Goal: Information Seeking & Learning: Find specific fact

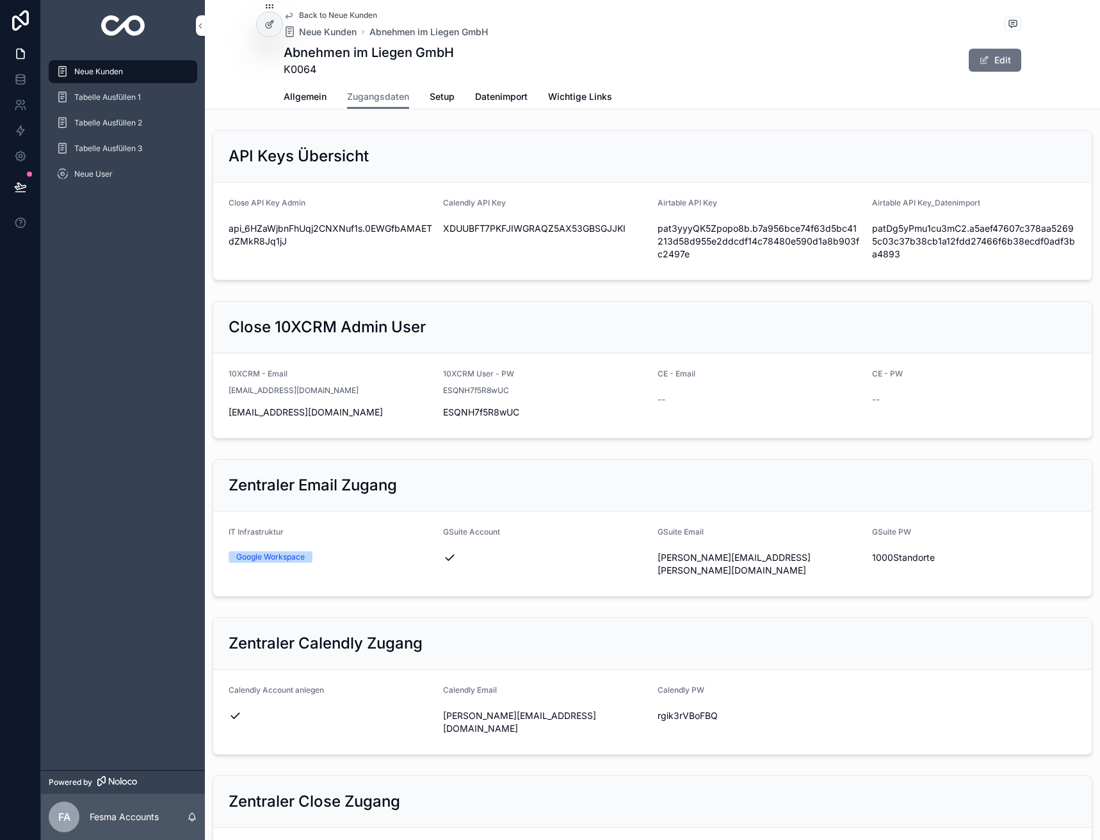
click at [309, 14] on span "Back to Neue Kunden" at bounding box center [338, 15] width 78 height 10
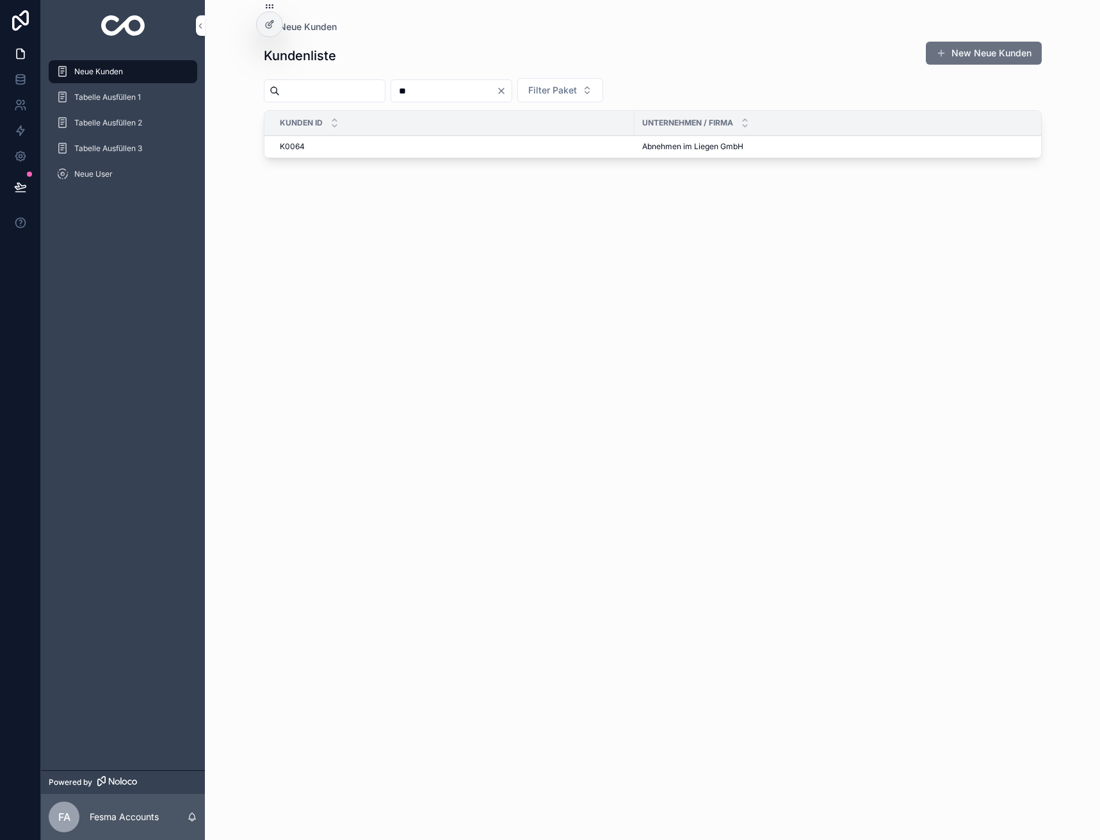
click at [484, 93] on input "**" at bounding box center [443, 91] width 105 height 18
type input "***"
click at [646, 149] on span "Secret Creators GmbH" at bounding box center [683, 154] width 83 height 10
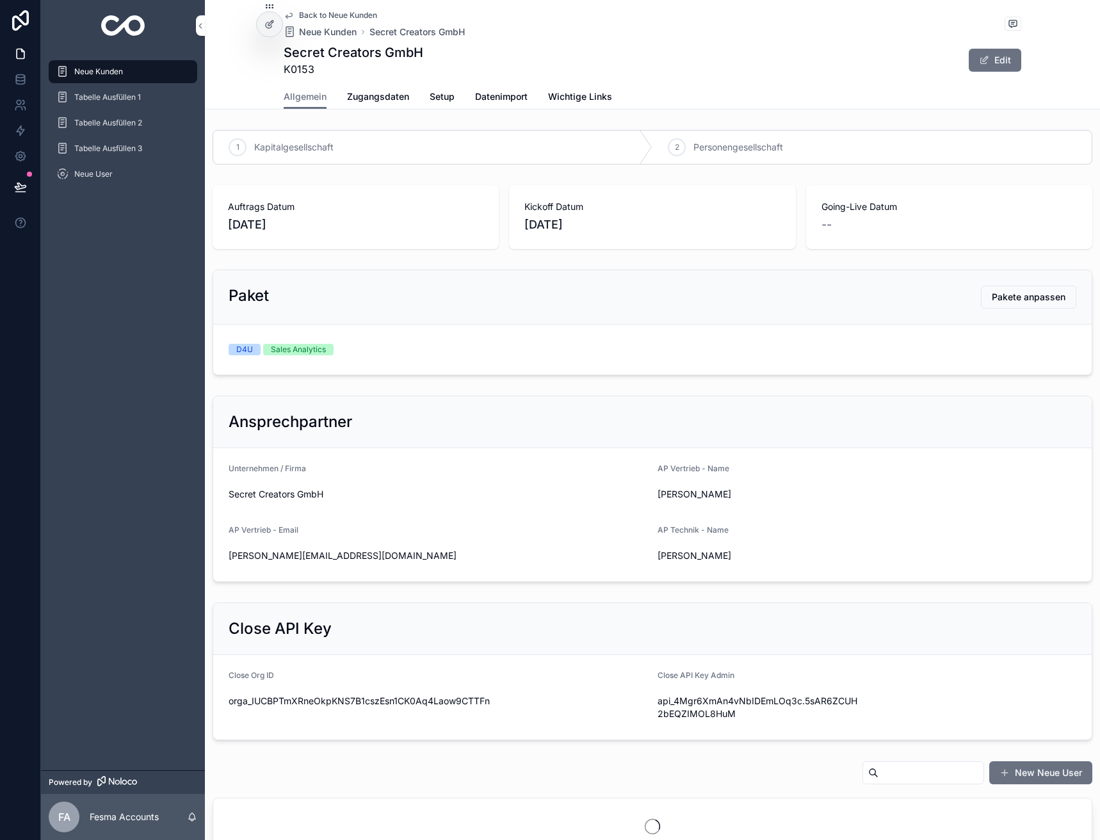
click at [379, 97] on span "Zugangsdaten" at bounding box center [378, 96] width 62 height 13
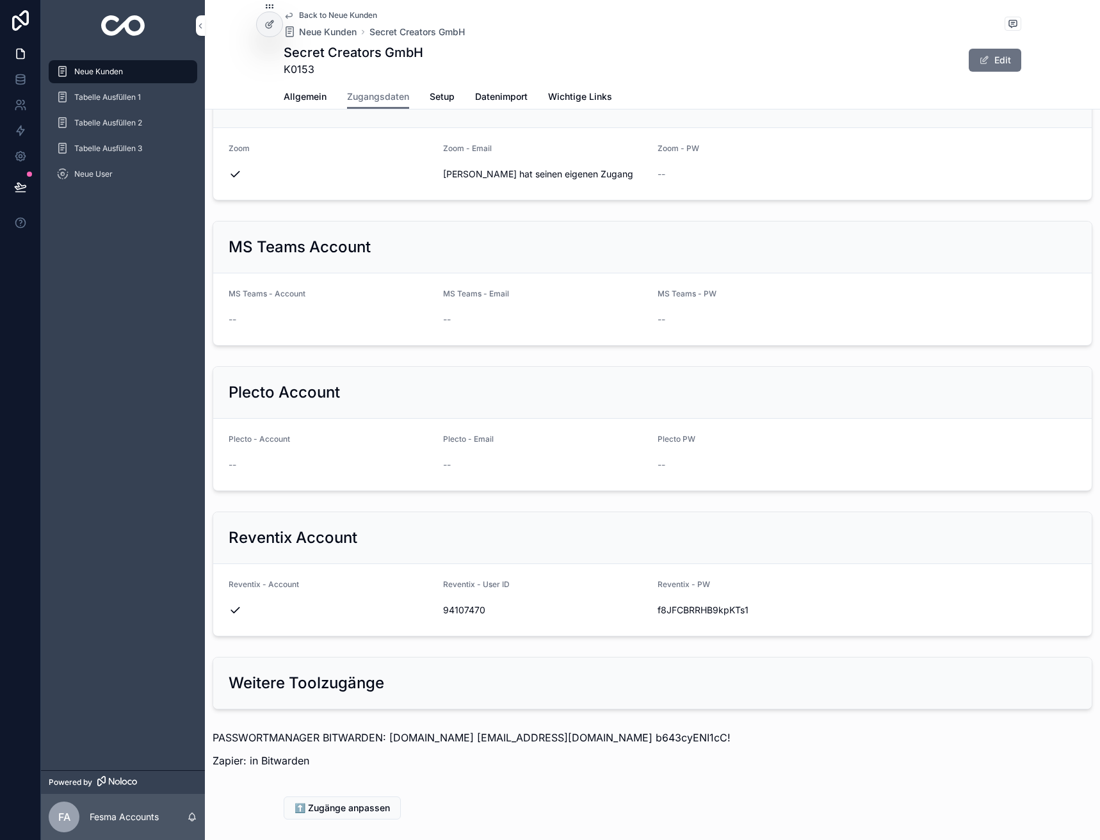
scroll to position [1032, 0]
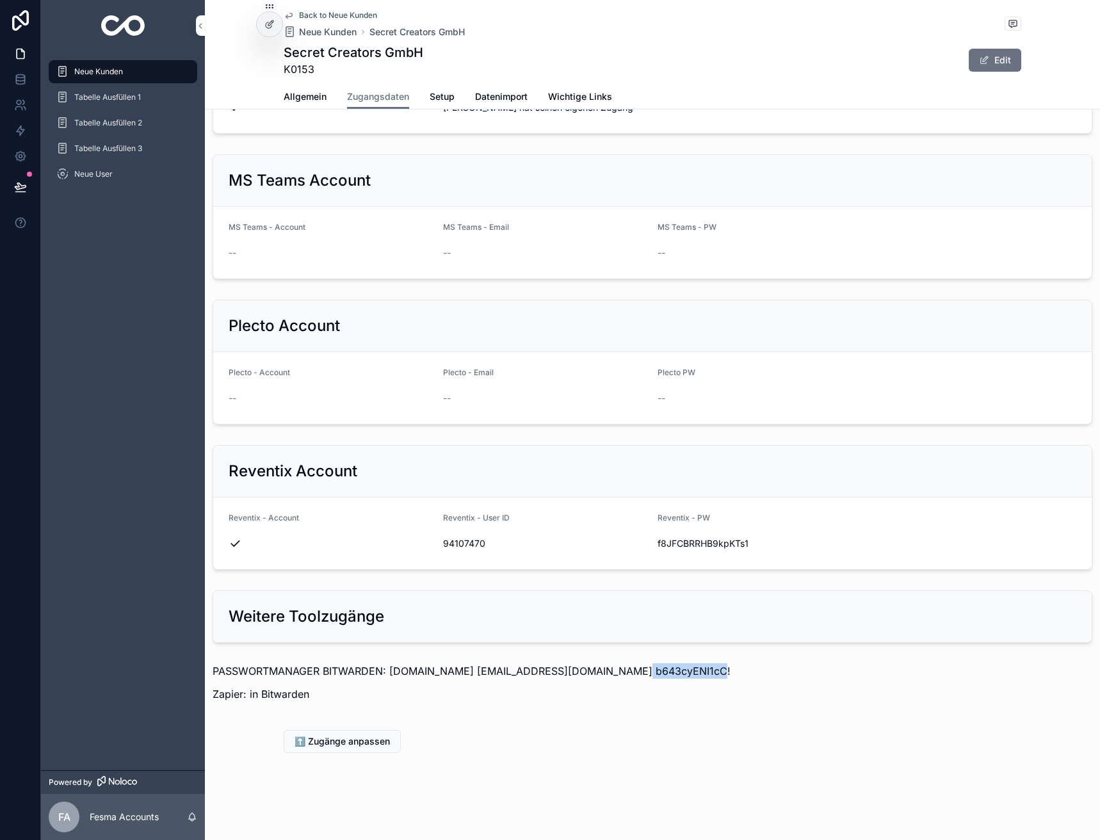
drag, startPoint x: 614, startPoint y: 667, endPoint x: 686, endPoint y: 663, distance: 72.5
click at [686, 663] on p "PASSWORTMANAGER BITWARDEN: [DOMAIN_NAME] [EMAIL_ADDRESS][DOMAIN_NAME] b643cyENI…" at bounding box center [653, 670] width 880 height 15
click at [590, 672] on p "PASSWORTMANAGER BITWARDEN: [DOMAIN_NAME] [EMAIL_ADDRESS][DOMAIN_NAME] b643cyENI…" at bounding box center [653, 670] width 880 height 15
drag, startPoint x: 617, startPoint y: 668, endPoint x: 710, endPoint y: 676, distance: 93.2
click at [710, 676] on p "PASSWORTMANAGER BITWARDEN: [DOMAIN_NAME] [EMAIL_ADDRESS][DOMAIN_NAME] b643cyENI…" at bounding box center [653, 670] width 880 height 15
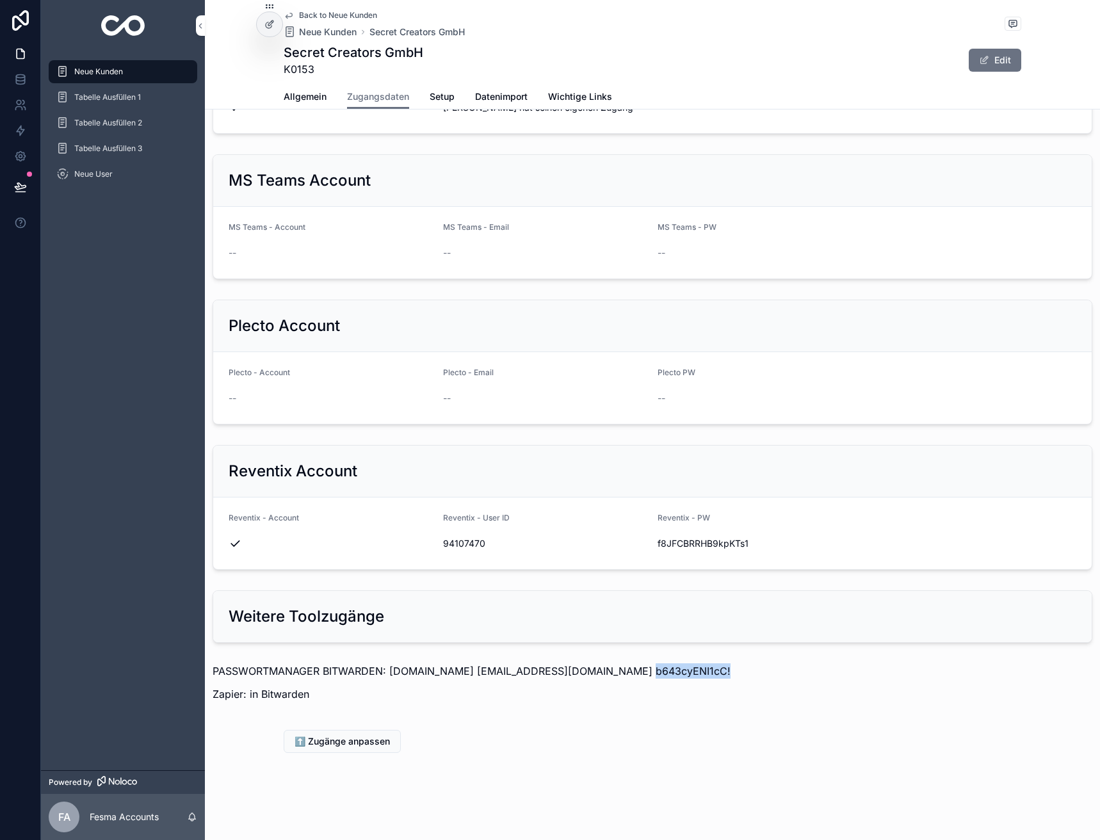
copy p "b643cyENI1cC!"
